Goal: Task Accomplishment & Management: Manage account settings

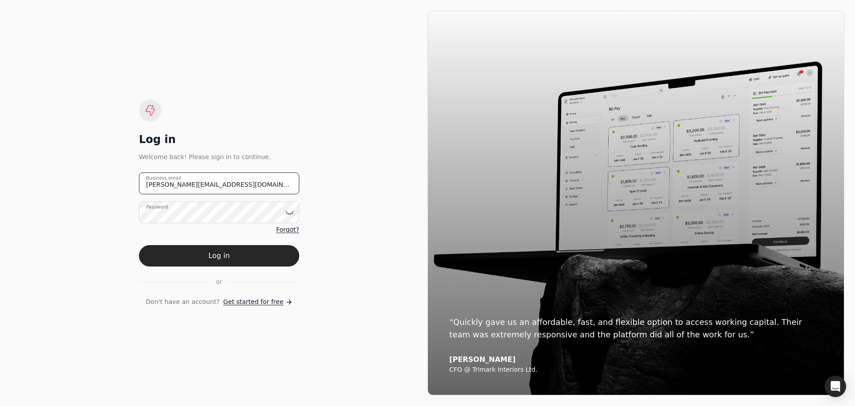
click at [220, 183] on email "[PERSON_NAME][EMAIL_ADDRESS][DOMAIN_NAME]" at bounding box center [219, 183] width 160 height 22
type email "j"
type email "[EMAIL_ADDRESS][DOMAIN_NAME]"
click at [290, 213] on icon at bounding box center [289, 212] width 9 height 9
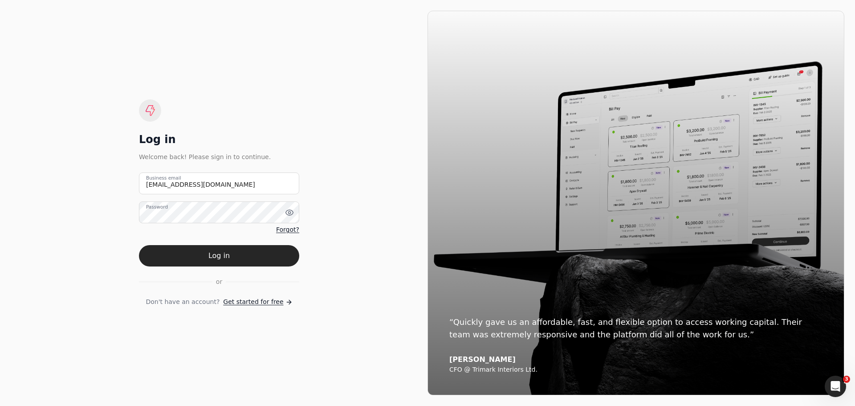
click at [117, 296] on div "Log in Welcome back! Please sign in to continue. [EMAIL_ADDRESS][DOMAIN_NAME] B…" at bounding box center [219, 203] width 417 height 384
click at [228, 260] on button "Log in" at bounding box center [219, 255] width 160 height 21
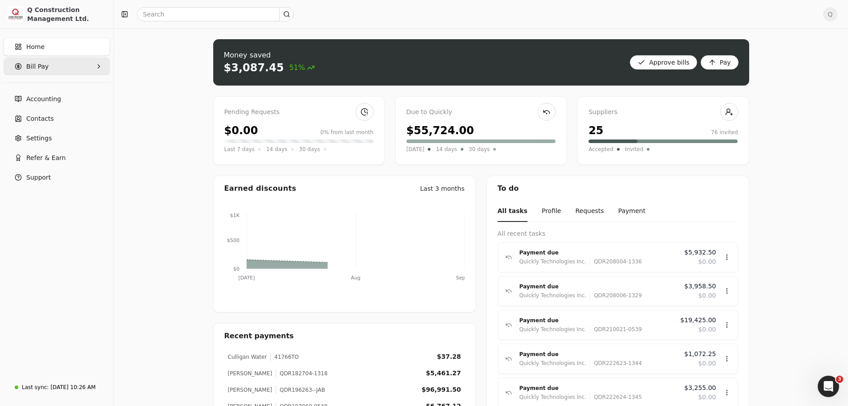
click at [96, 67] on icon "button" at bounding box center [98, 66] width 7 height 7
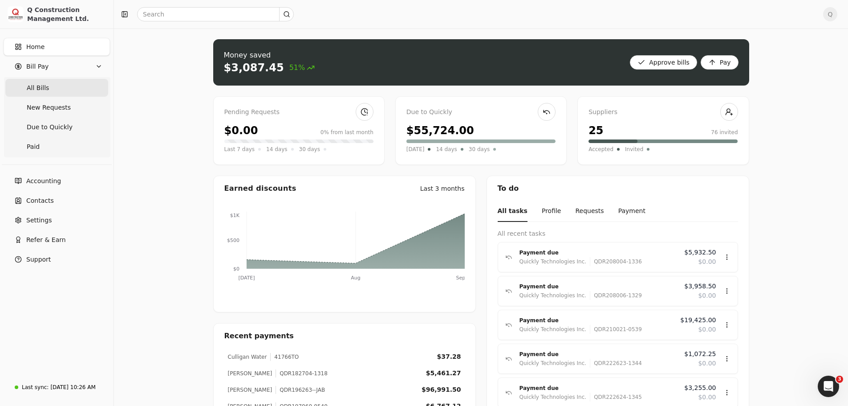
click at [41, 90] on span "All Bills" at bounding box center [38, 87] width 22 height 9
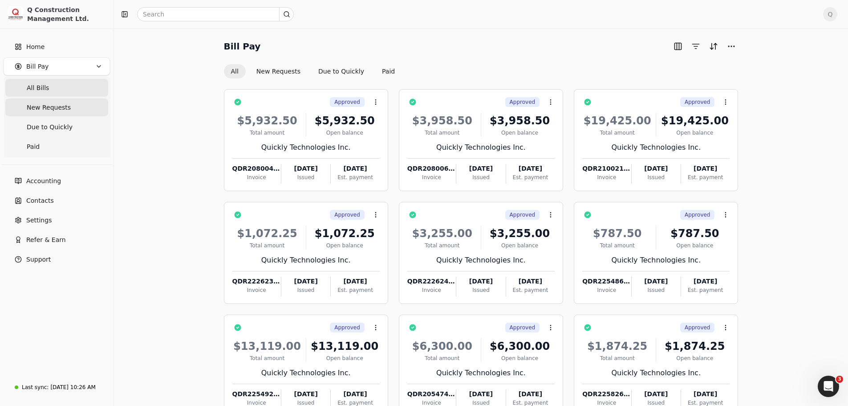
click at [57, 108] on span "New Requests" at bounding box center [49, 107] width 44 height 9
